Goal: Task Accomplishment & Management: Manage account settings

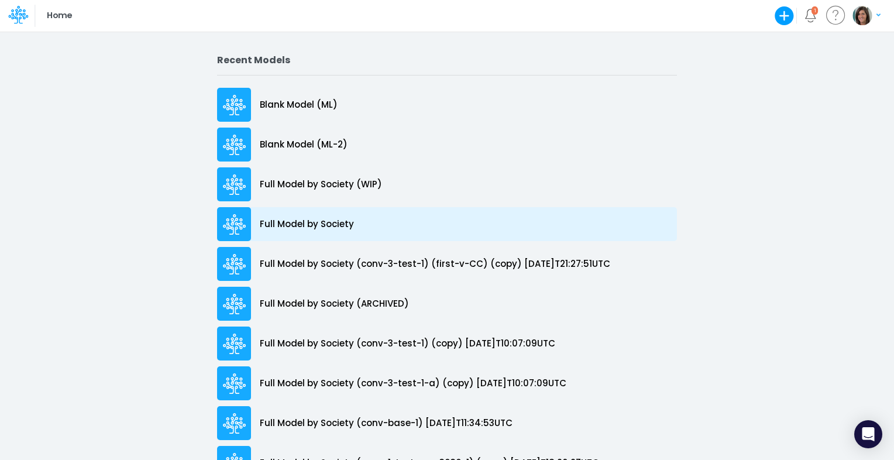
click at [331, 224] on p "Full Model by Society" at bounding box center [307, 224] width 94 height 13
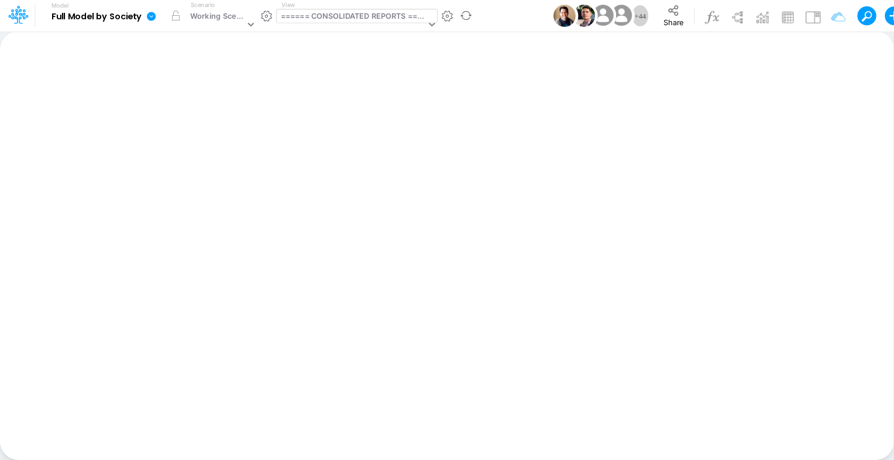
click at [359, 24] on div "====== CONSOLIDATED REPORTS ======" at bounding box center [352, 24] width 150 height 31
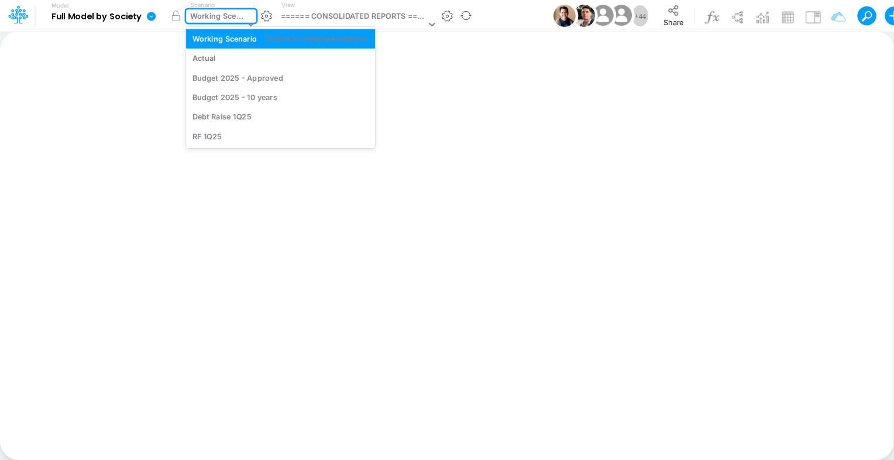
click at [215, 18] on div "Working Scenario" at bounding box center [217, 17] width 54 height 13
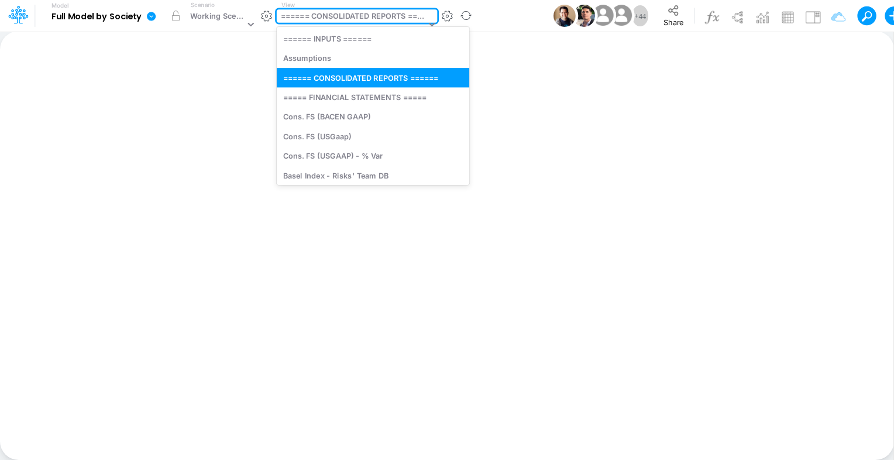
click at [371, 15] on div "====== CONSOLIDATED REPORTS ======" at bounding box center [353, 17] width 145 height 13
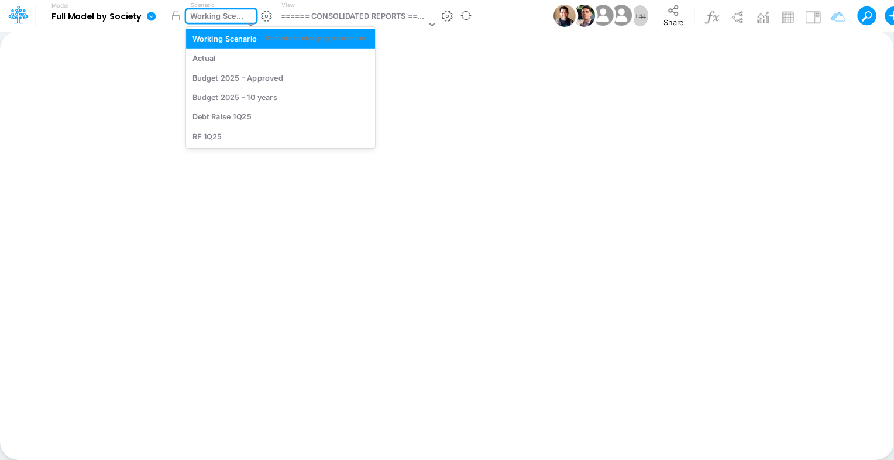
click at [211, 18] on div "Working Scenario" at bounding box center [217, 17] width 54 height 13
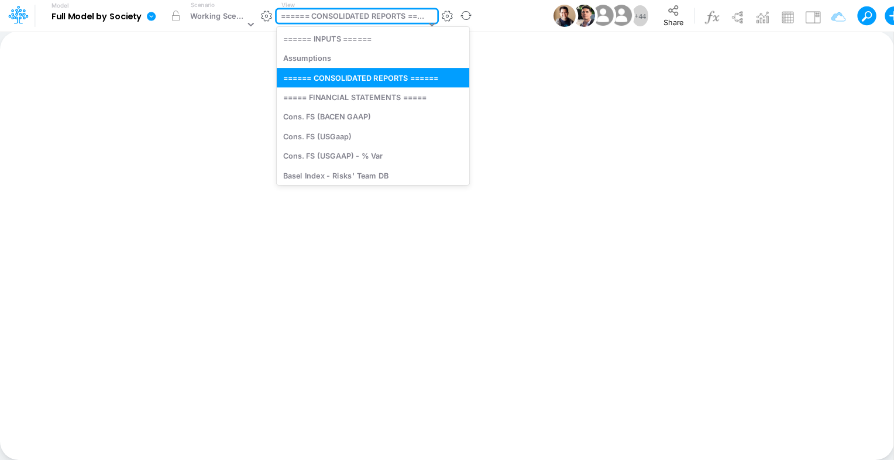
click at [337, 18] on div "====== CONSOLIDATED REPORTS ======" at bounding box center [353, 17] width 145 height 13
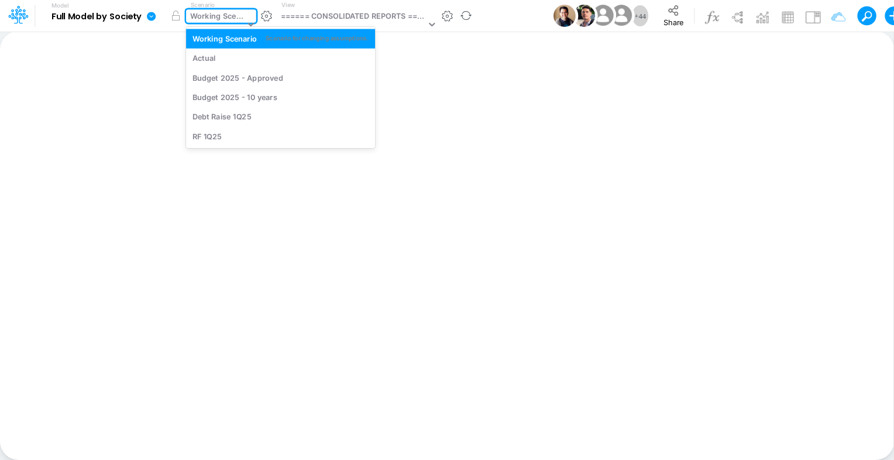
click at [213, 15] on div "Working Scenario" at bounding box center [217, 17] width 54 height 13
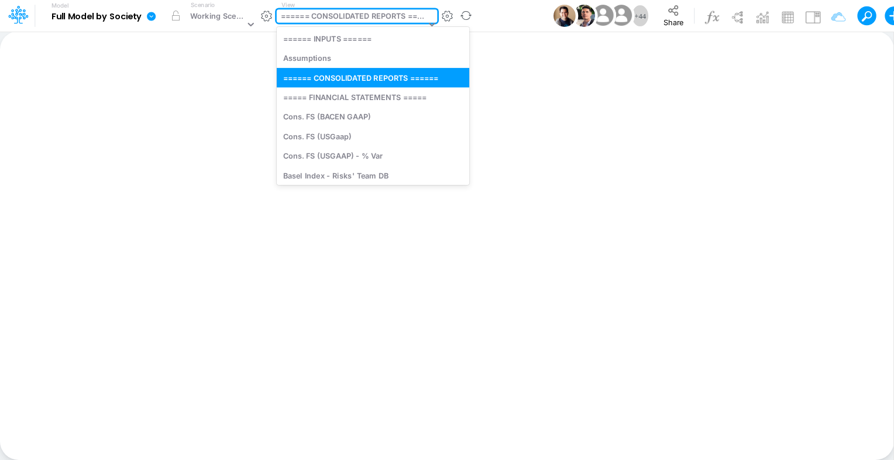
click at [330, 12] on div "====== CONSOLIDATED REPORTS ======" at bounding box center [353, 17] width 145 height 13
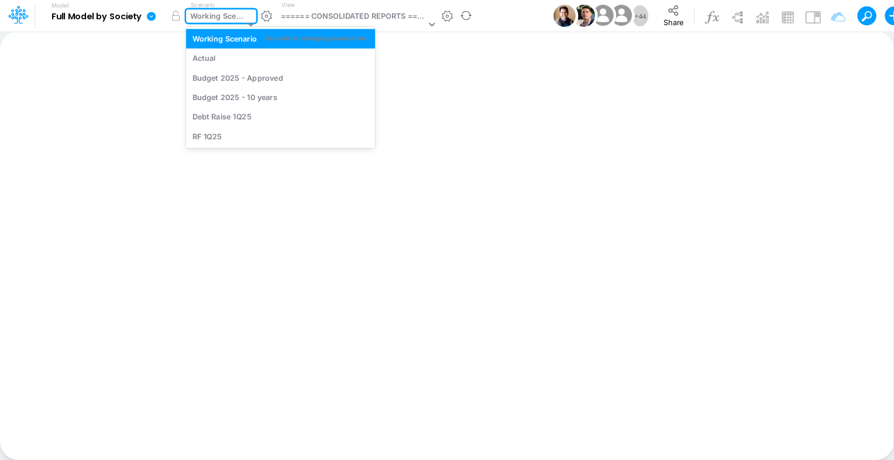
click at [217, 19] on div "Working Scenario" at bounding box center [217, 17] width 54 height 13
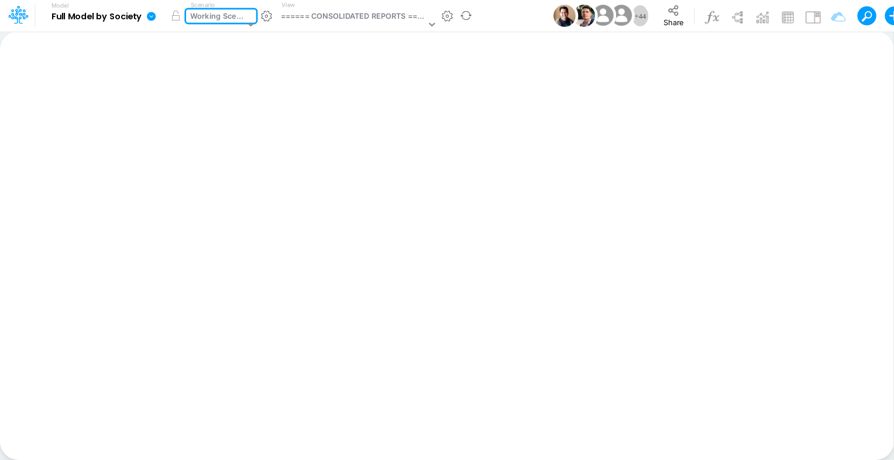
click at [217, 19] on div "Working Scenario" at bounding box center [217, 17] width 54 height 13
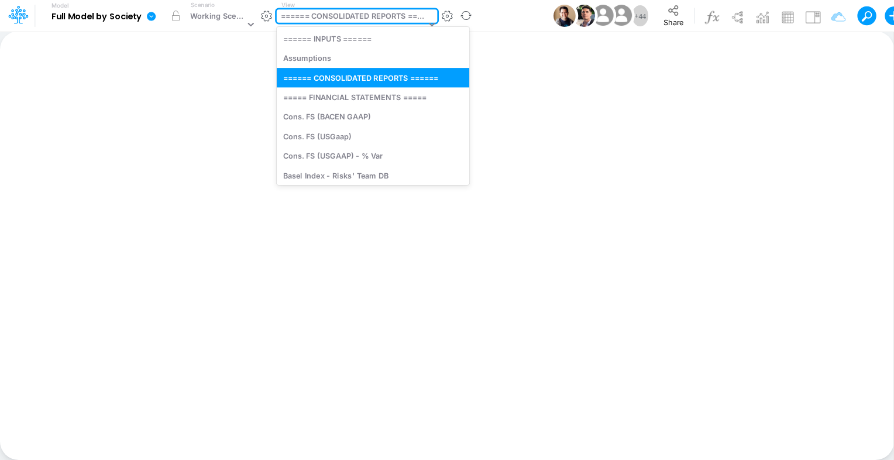
click at [337, 18] on div "====== CONSOLIDATED REPORTS ======" at bounding box center [353, 17] width 145 height 13
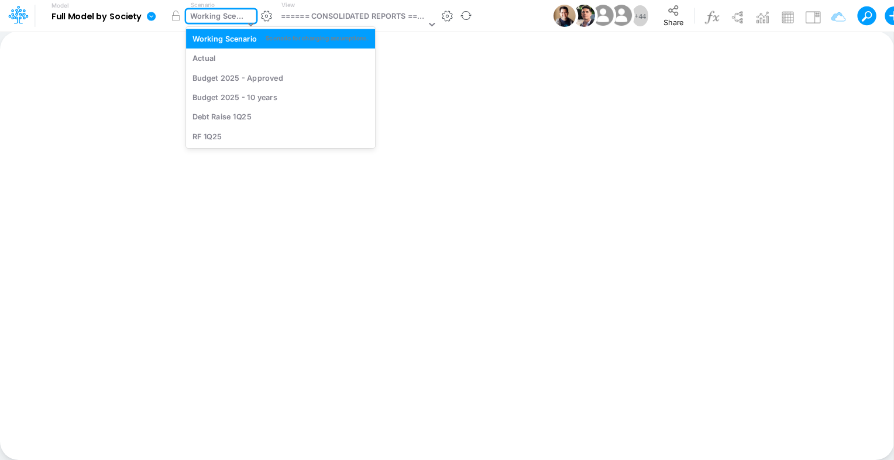
click at [204, 13] on div "Working Scenario" at bounding box center [217, 17] width 54 height 13
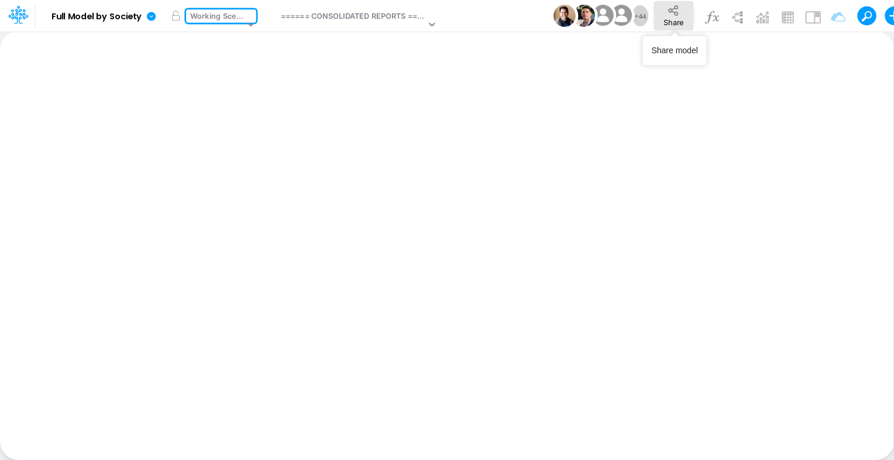
click at [678, 20] on span "Share" at bounding box center [674, 22] width 20 height 9
drag, startPoint x: 150, startPoint y: 16, endPoint x: 158, endPoint y: 26, distance: 13.0
click at [150, 16] on icon at bounding box center [151, 16] width 11 height 11
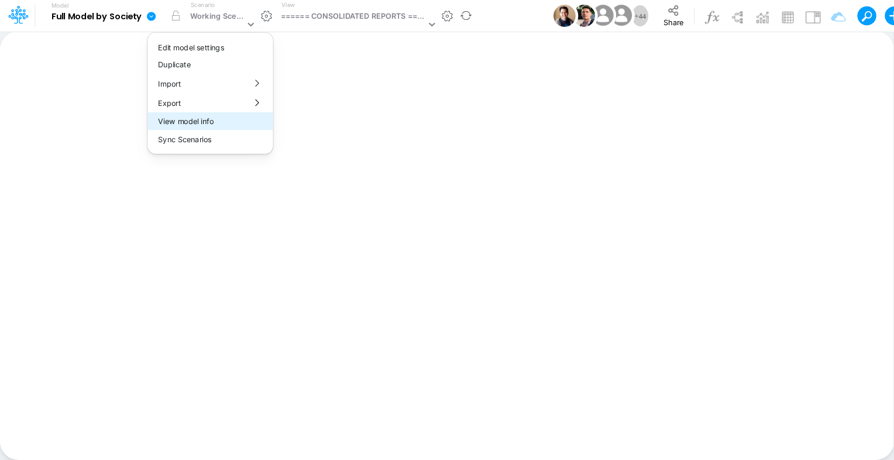
click at [214, 122] on button "View model info" at bounding box center [210, 121] width 125 height 18
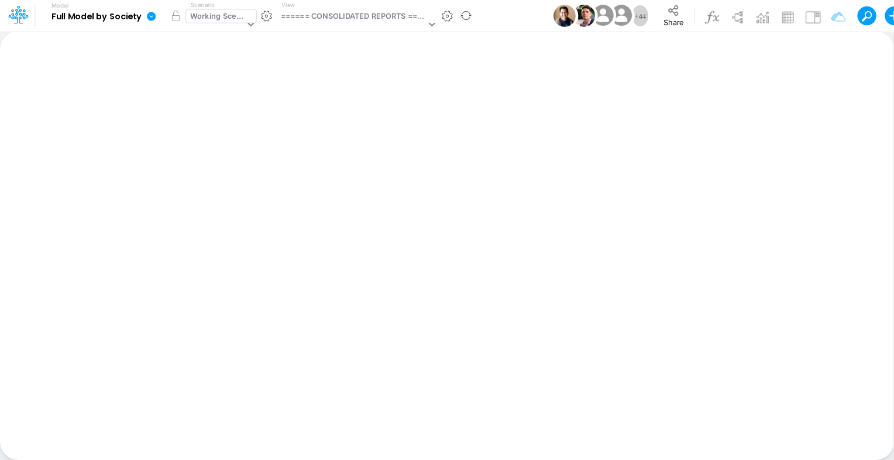
click at [217, 12] on div "Working Scenario" at bounding box center [217, 17] width 54 height 13
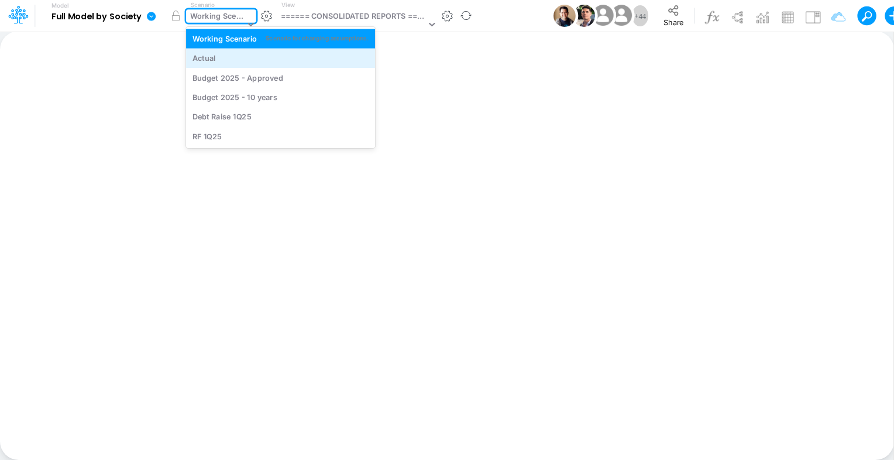
click at [217, 53] on div "Actual" at bounding box center [281, 58] width 177 height 11
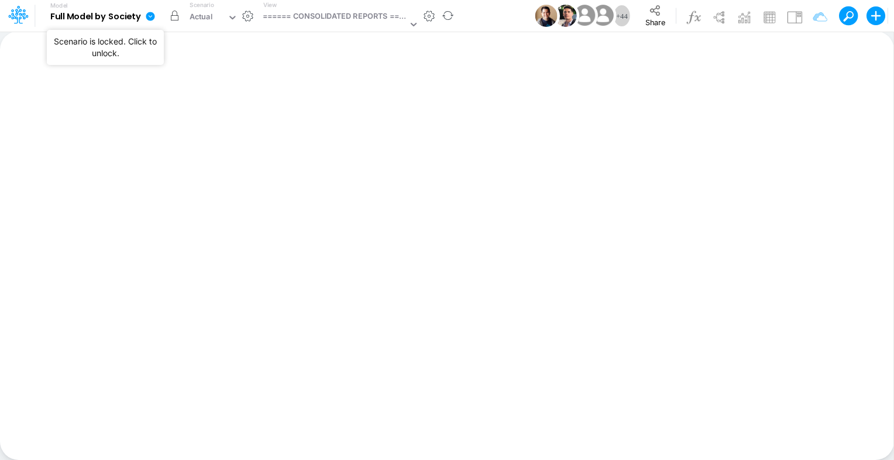
click at [173, 15] on button "button" at bounding box center [174, 15] width 21 height 21
click at [23, 24] on icon at bounding box center [18, 15] width 20 height 20
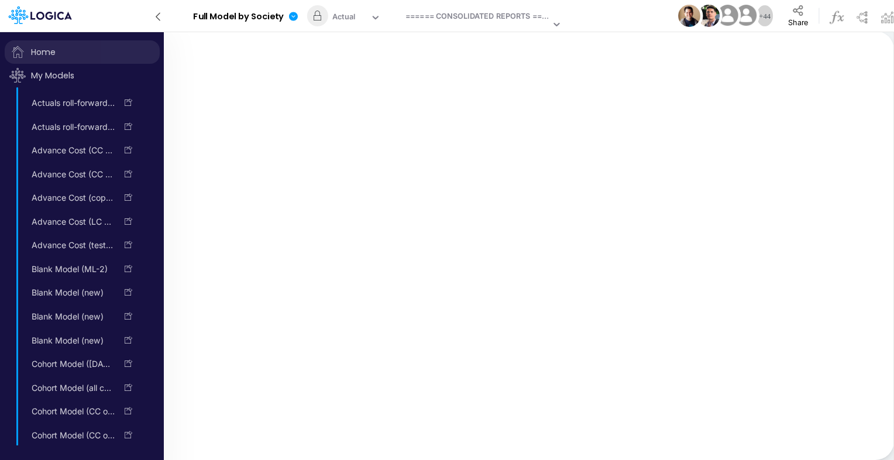
click at [26, 49] on icon at bounding box center [18, 52] width 20 height 20
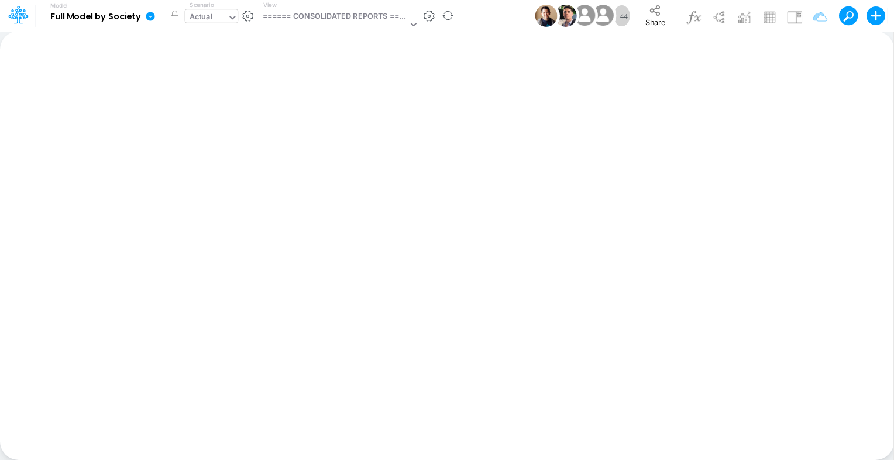
click at [208, 9] on div "Actual" at bounding box center [206, 18] width 42 height 18
click at [314, 18] on div "====== CONSOLIDATED REPORTS ======" at bounding box center [335, 17] width 145 height 13
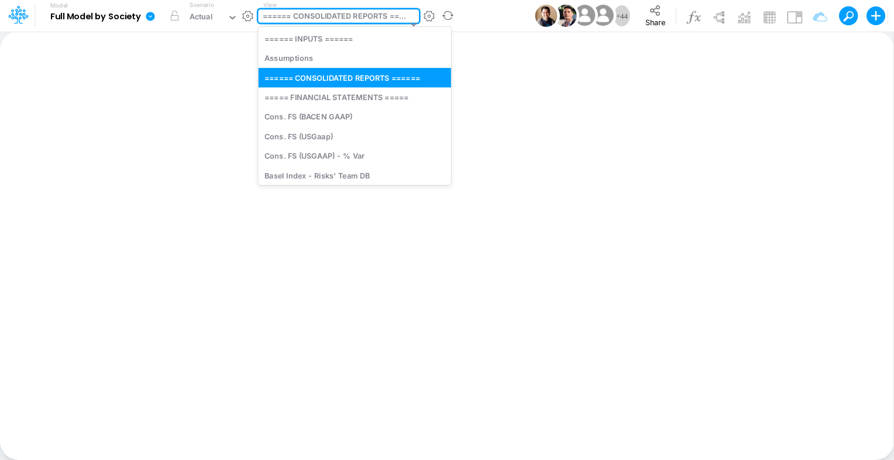
click at [314, 18] on div "====== CONSOLIDATED REPORTS ======" at bounding box center [335, 17] width 145 height 13
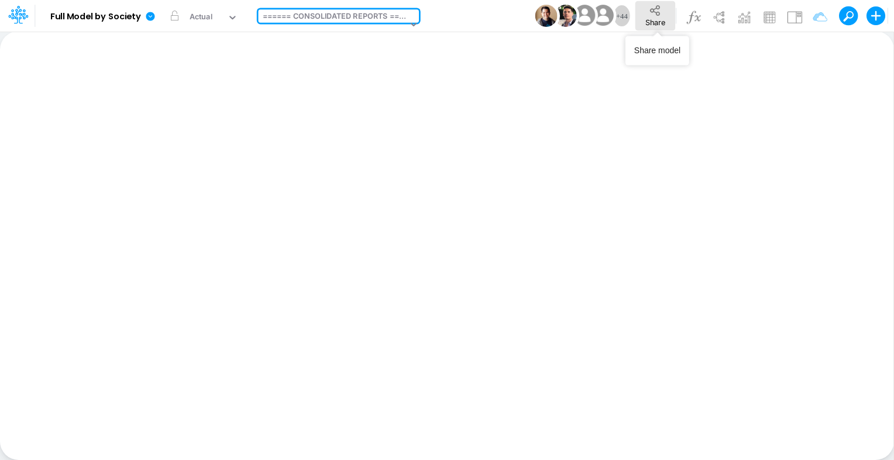
click at [660, 12] on icon at bounding box center [655, 10] width 13 height 13
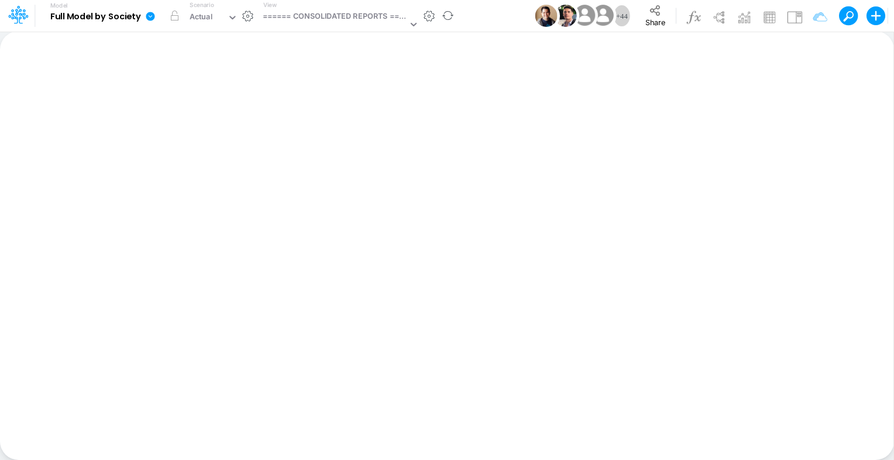
click at [150, 15] on icon at bounding box center [150, 16] width 9 height 9
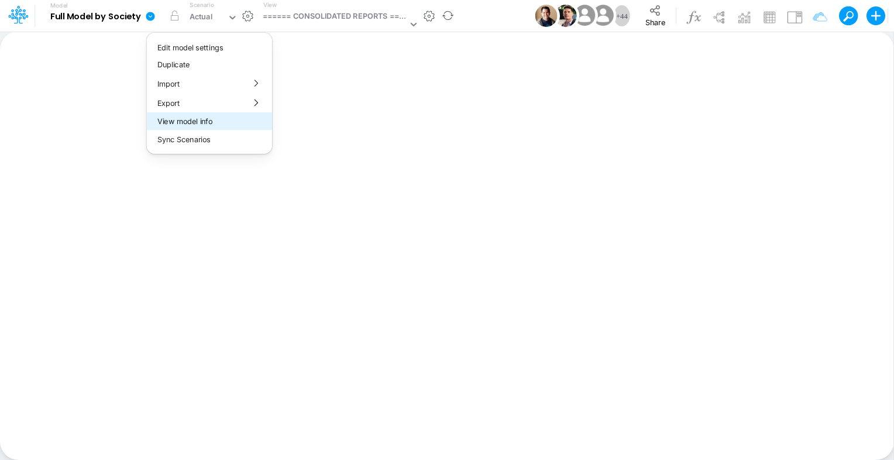
click at [229, 125] on button "View model info" at bounding box center [209, 121] width 125 height 18
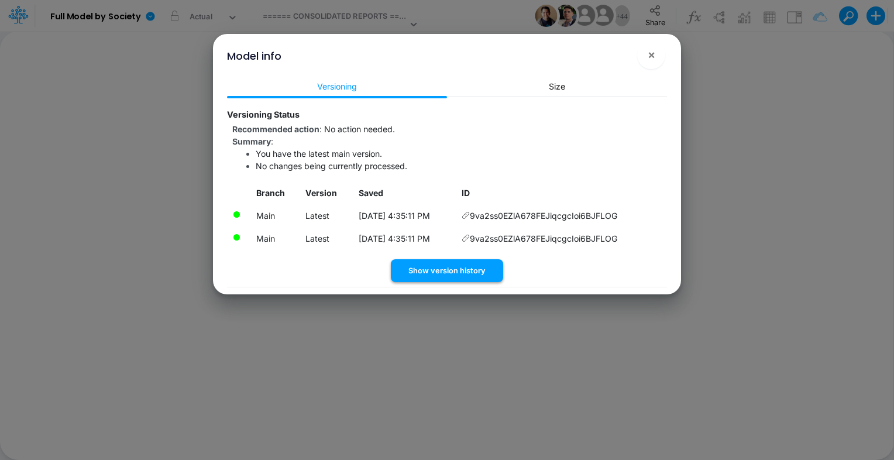
click at [454, 268] on button "Show version history" at bounding box center [447, 270] width 112 height 23
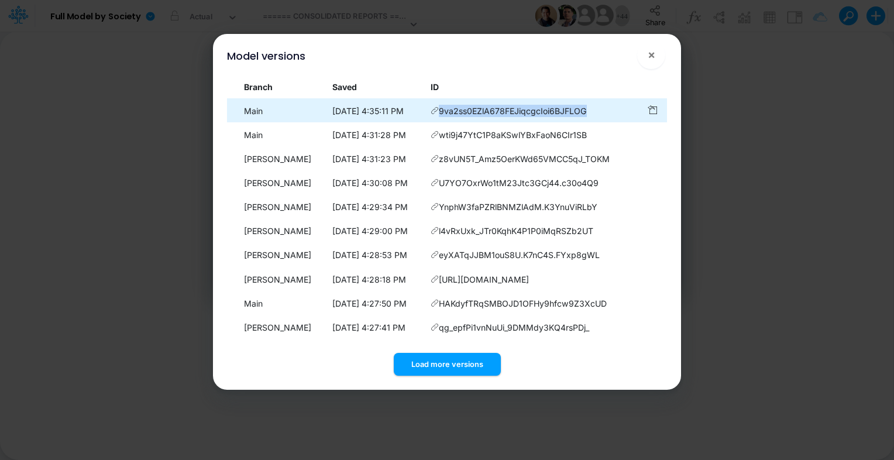
drag, startPoint x: 616, startPoint y: 114, endPoint x: 464, endPoint y: 118, distance: 152.9
click at [464, 118] on td "9va2ss0EZlA678FEJiqcgcIoi6BJFLOG" at bounding box center [534, 111] width 216 height 23
drag, startPoint x: 464, startPoint y: 118, endPoint x: 498, endPoint y: 115, distance: 34.7
copy span "9va2ss0EZlA678FEJiqcgcIoi6BJFLOG"
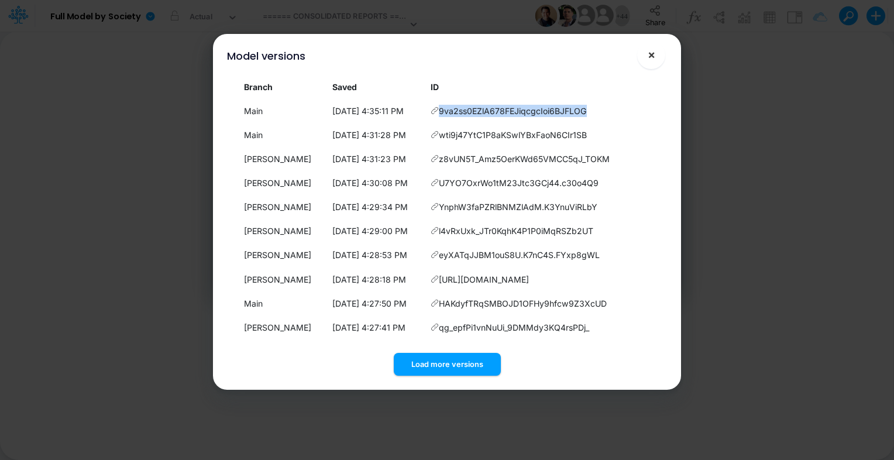
click at [649, 55] on span "×" at bounding box center [652, 54] width 8 height 14
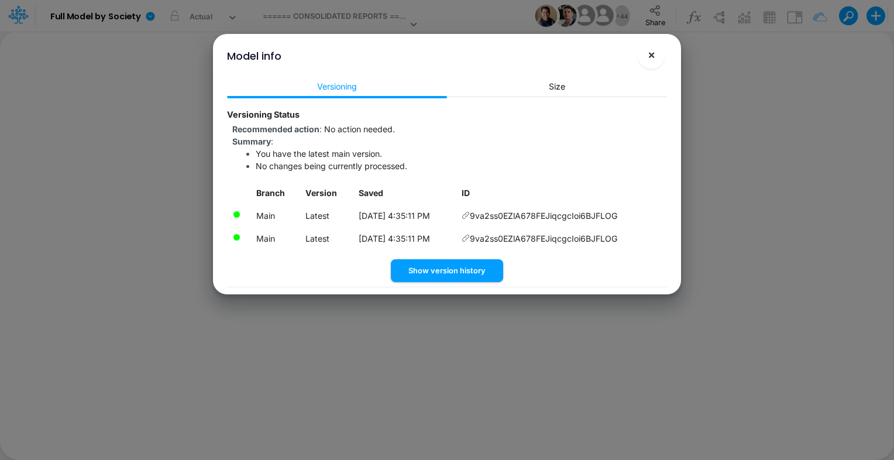
click at [653, 57] on span "×" at bounding box center [652, 54] width 8 height 14
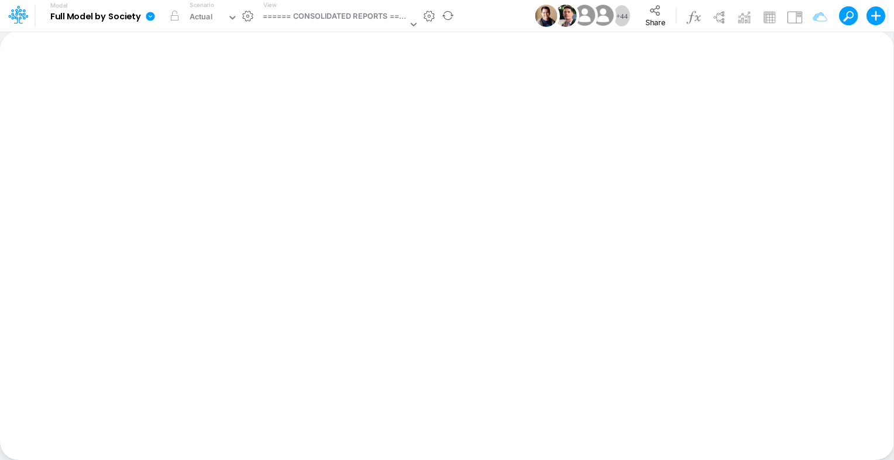
click at [153, 15] on icon at bounding box center [150, 16] width 9 height 9
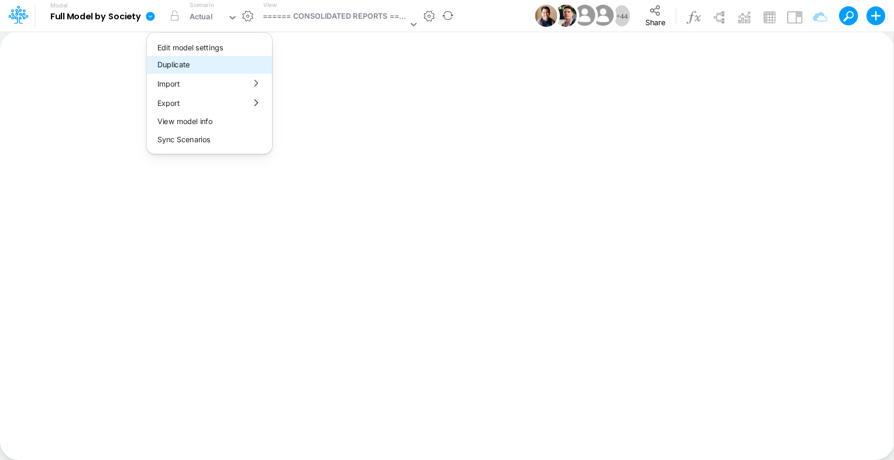
click at [207, 67] on button "Duplicate" at bounding box center [209, 65] width 125 height 18
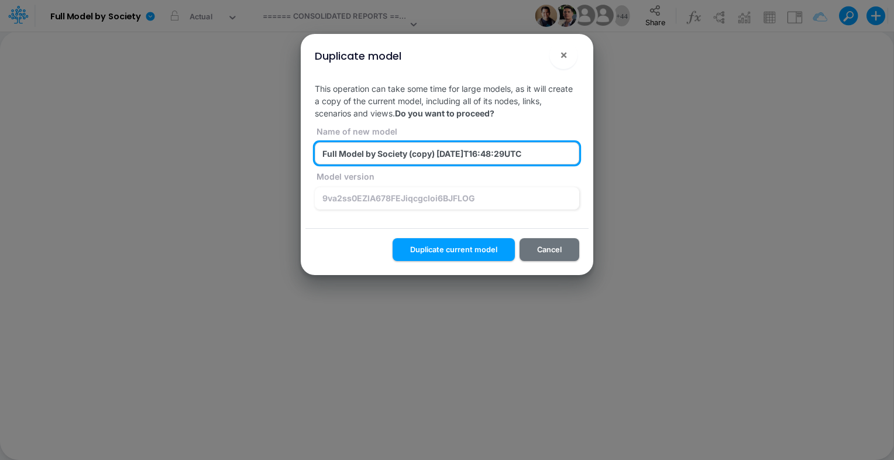
click at [412, 151] on input "Full Model by Society (copy) 2025-08-13T16:48:29UTC" at bounding box center [447, 153] width 265 height 22
click at [481, 153] on input "z_test_sync_a_1_Full Model by Society (copy) 2025-08-13T16:48:29UTC" at bounding box center [447, 153] width 265 height 22
paste input "9va2ss0EZlA678FEJiqcgcIoi6BJFLOG"
type input "z_test_sync_a_1_Full Model by Society (9va2ss0EZlA678FEJiqcgcIoi6BJFLOG) 2025-0…"
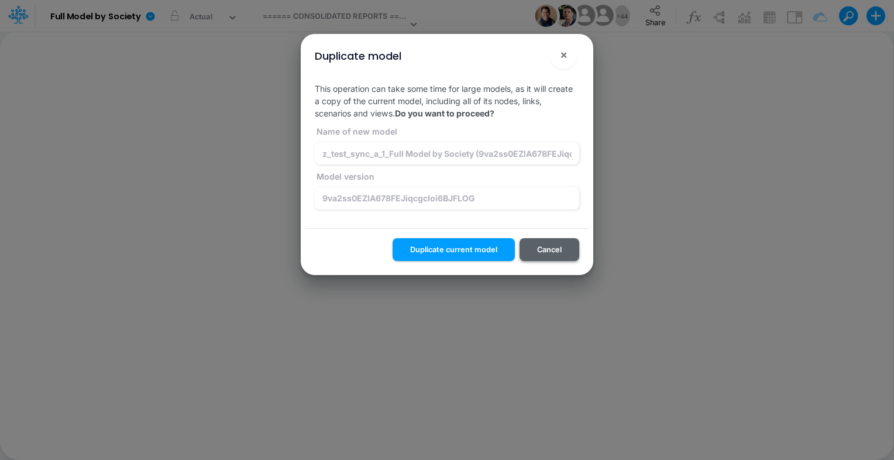
click at [569, 251] on button "Cancel" at bounding box center [550, 249] width 60 height 23
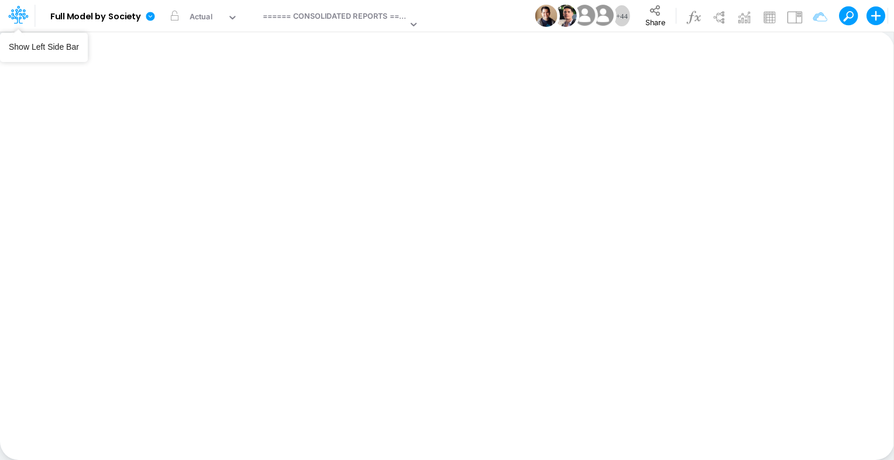
click at [12, 13] on icon at bounding box center [14, 18] width 7 height 11
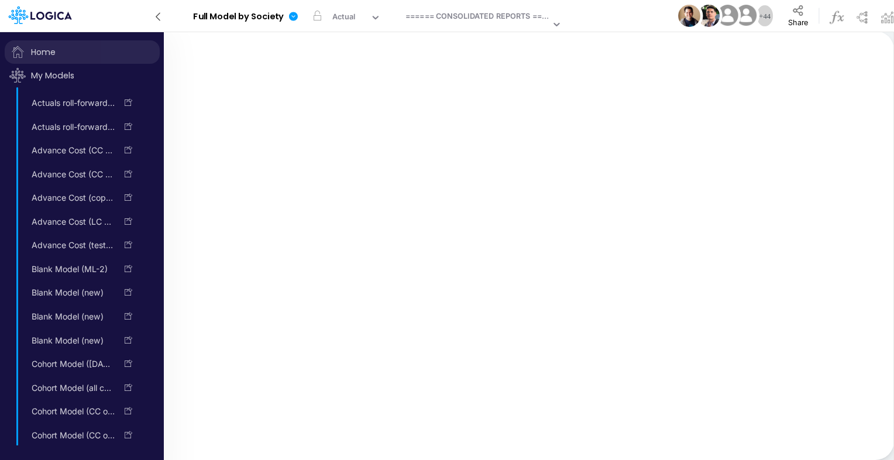
click at [44, 53] on span "Home" at bounding box center [82, 51] width 155 height 23
